Goal: Information Seeking & Learning: Compare options

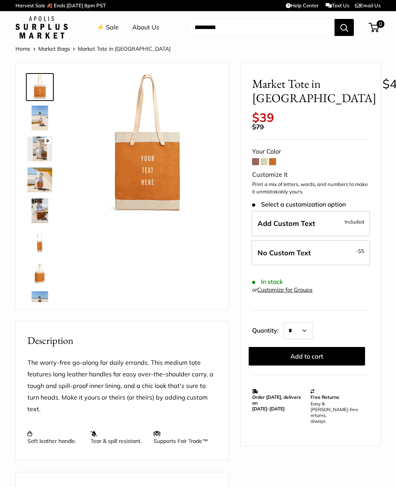
click at [266, 158] on span at bounding box center [264, 161] width 7 height 7
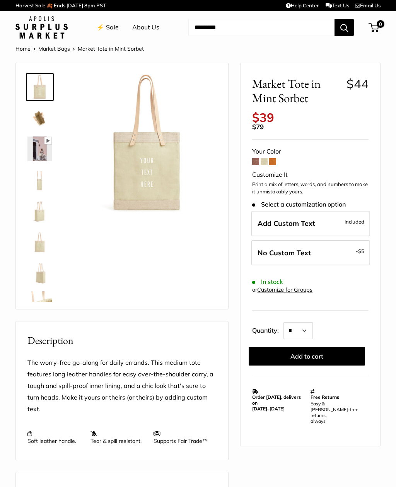
click at [254, 158] on span at bounding box center [255, 161] width 7 height 7
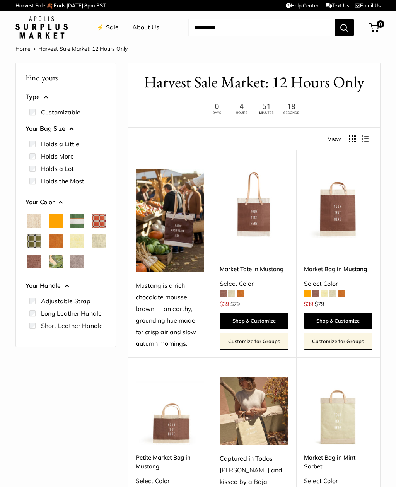
click at [70, 269] on span "Taupe" at bounding box center [77, 262] width 14 height 14
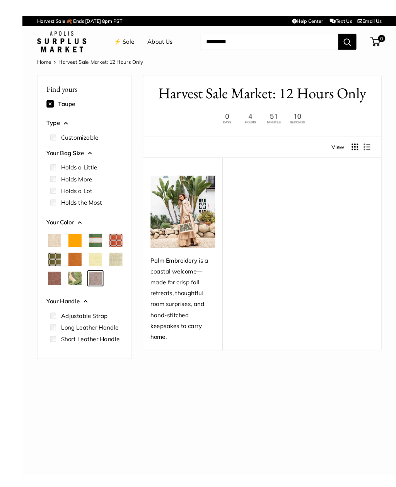
scroll to position [1, 0]
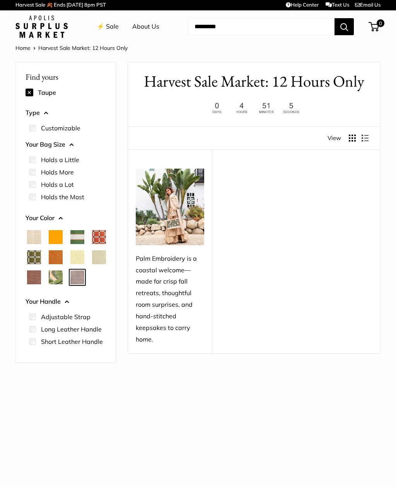
click at [41, 278] on span "Mustang" at bounding box center [34, 278] width 14 height 14
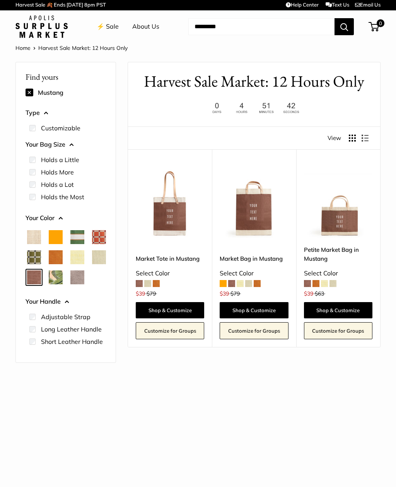
click at [49, 284] on span "Palm Leaf" at bounding box center [56, 278] width 14 height 14
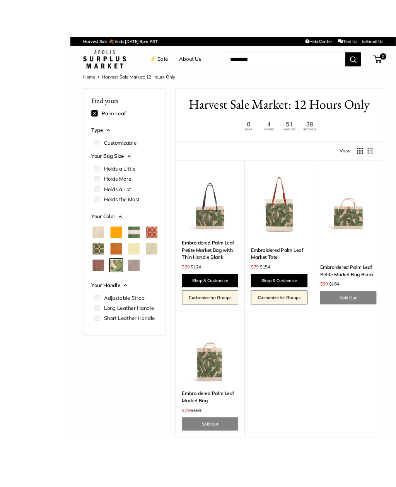
scroll to position [18, 0]
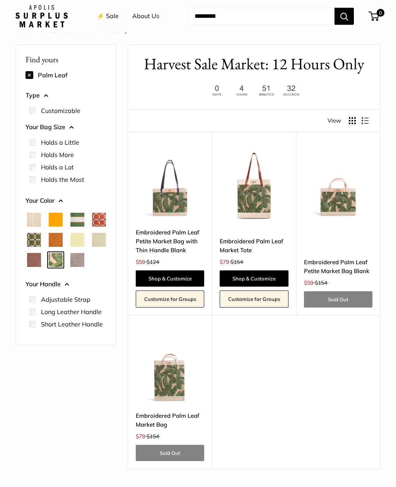
click at [35, 221] on span "Natural" at bounding box center [34, 220] width 14 height 14
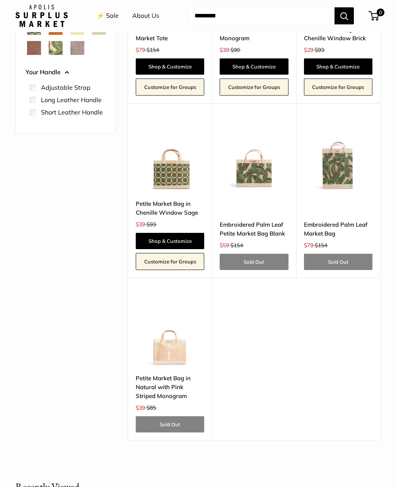
scroll to position [231, 0]
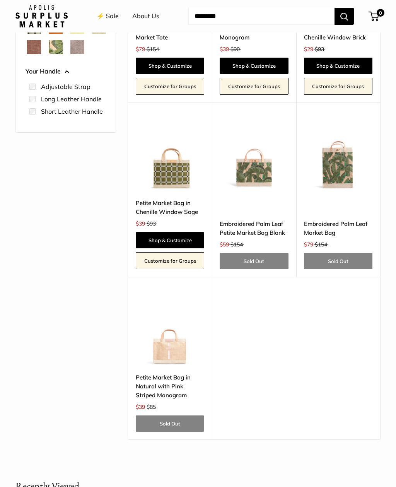
click at [182, 350] on img at bounding box center [170, 330] width 69 height 69
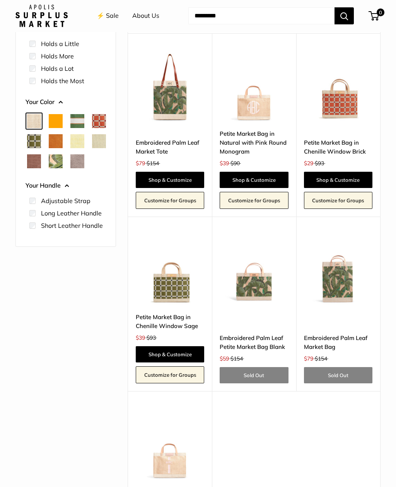
scroll to position [0, 0]
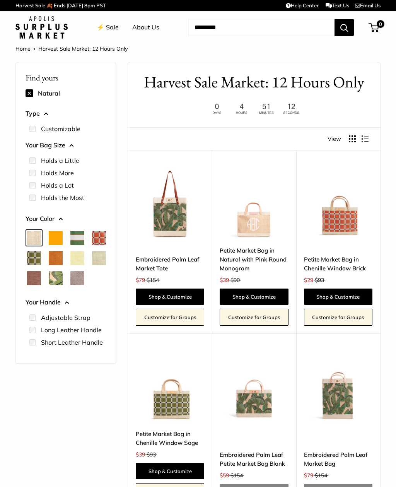
click at [77, 158] on label "Holds a Little" at bounding box center [60, 160] width 38 height 9
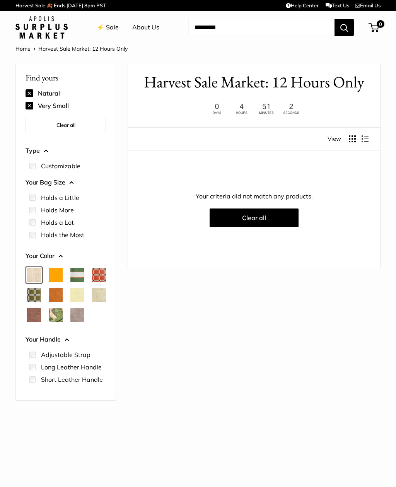
click at [38, 272] on span "Natural" at bounding box center [34, 275] width 14 height 14
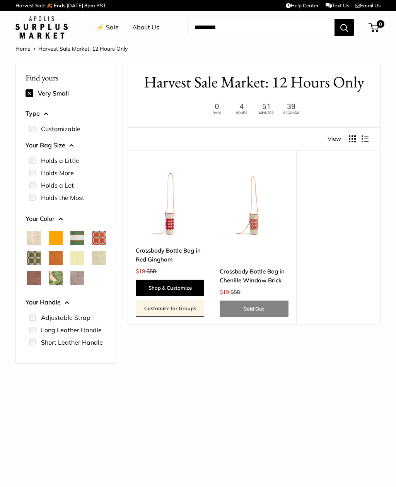
click at [32, 91] on button at bounding box center [30, 93] width 8 height 8
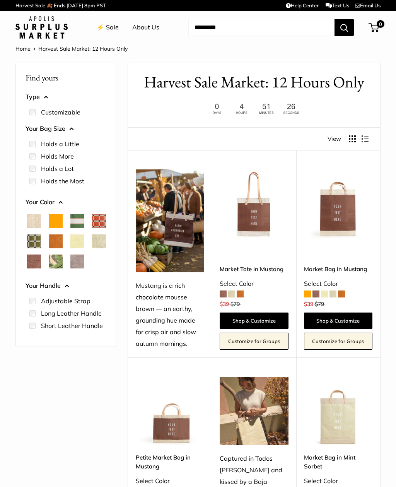
click at [74, 152] on label "Holds More" at bounding box center [57, 156] width 33 height 9
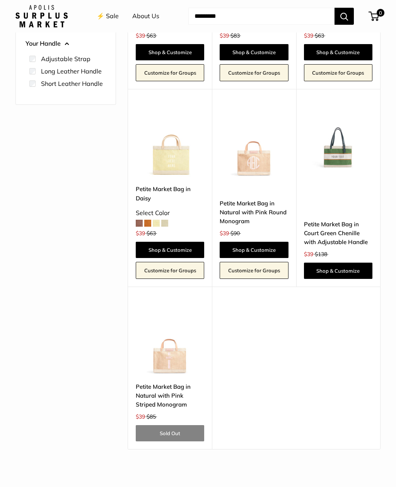
scroll to position [259, 0]
